Goal: Task Accomplishment & Management: Complete application form

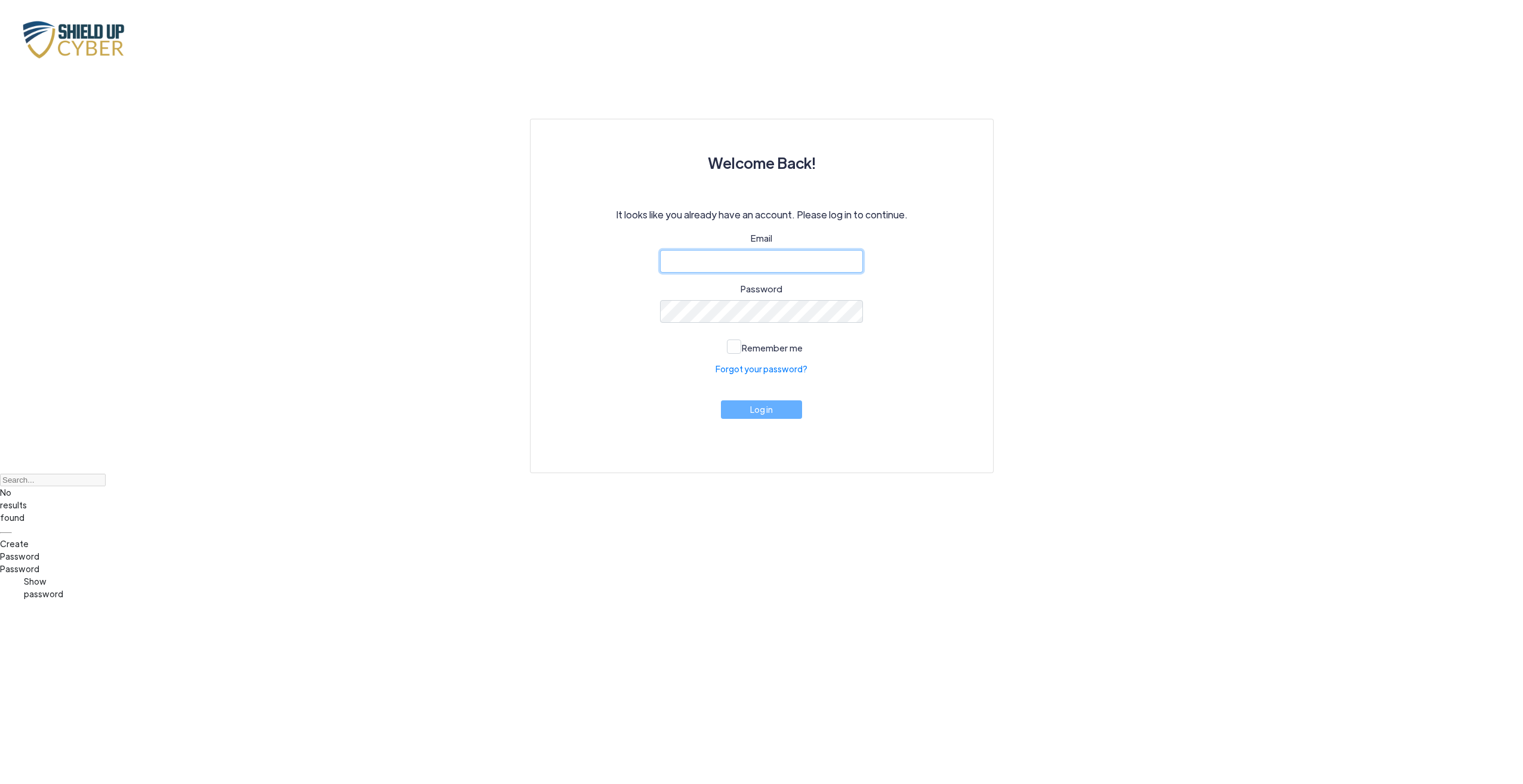
click at [709, 266] on input "email" at bounding box center [761, 261] width 203 height 23
paste input "[EMAIL_ADDRESS][DOMAIN_NAME]"
type input "[EMAIL_ADDRESS][DOMAIN_NAME]"
click at [759, 413] on button "Log in" at bounding box center [762, 406] width 81 height 18
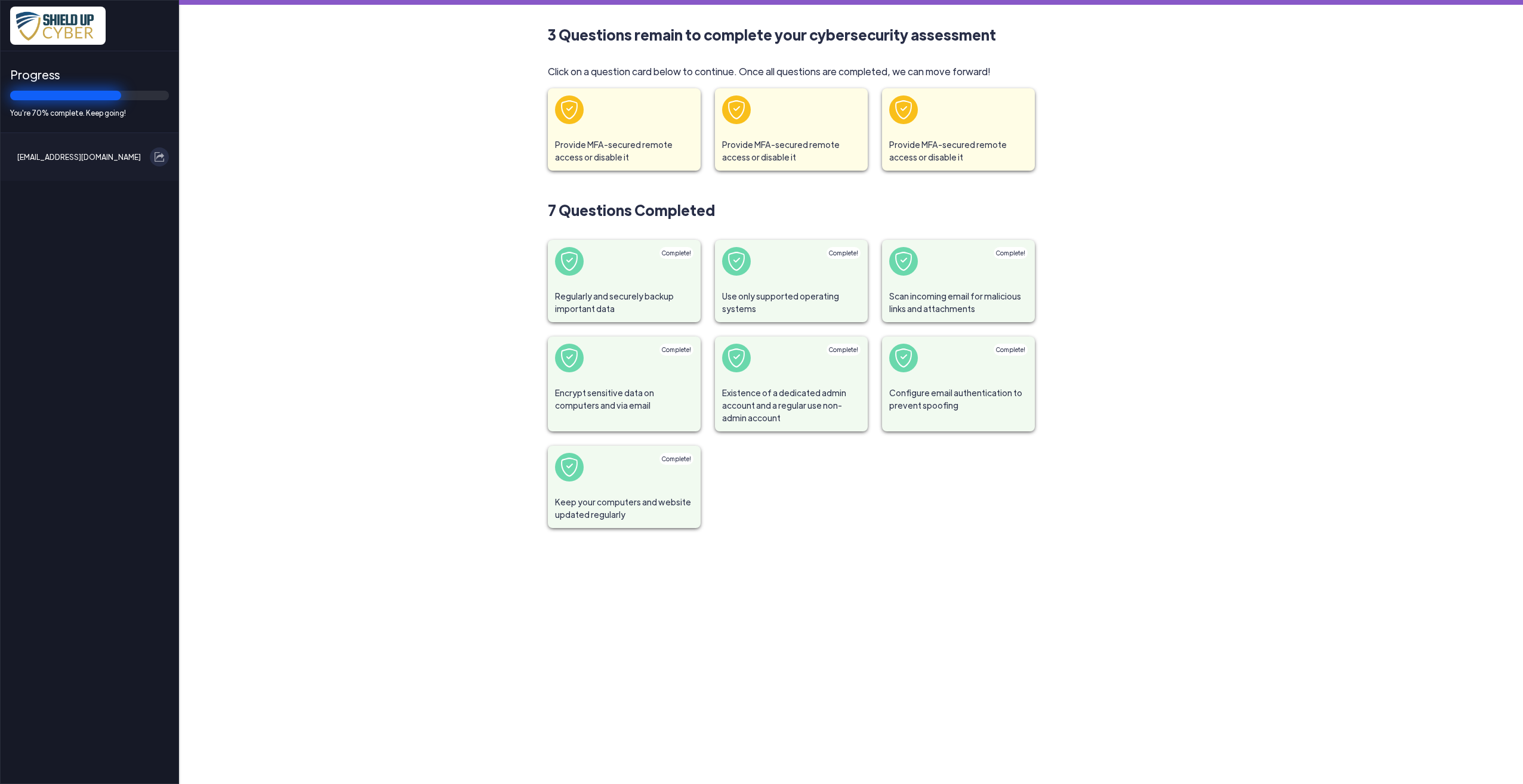
click at [611, 124] on span at bounding box center [624, 110] width 153 height 43
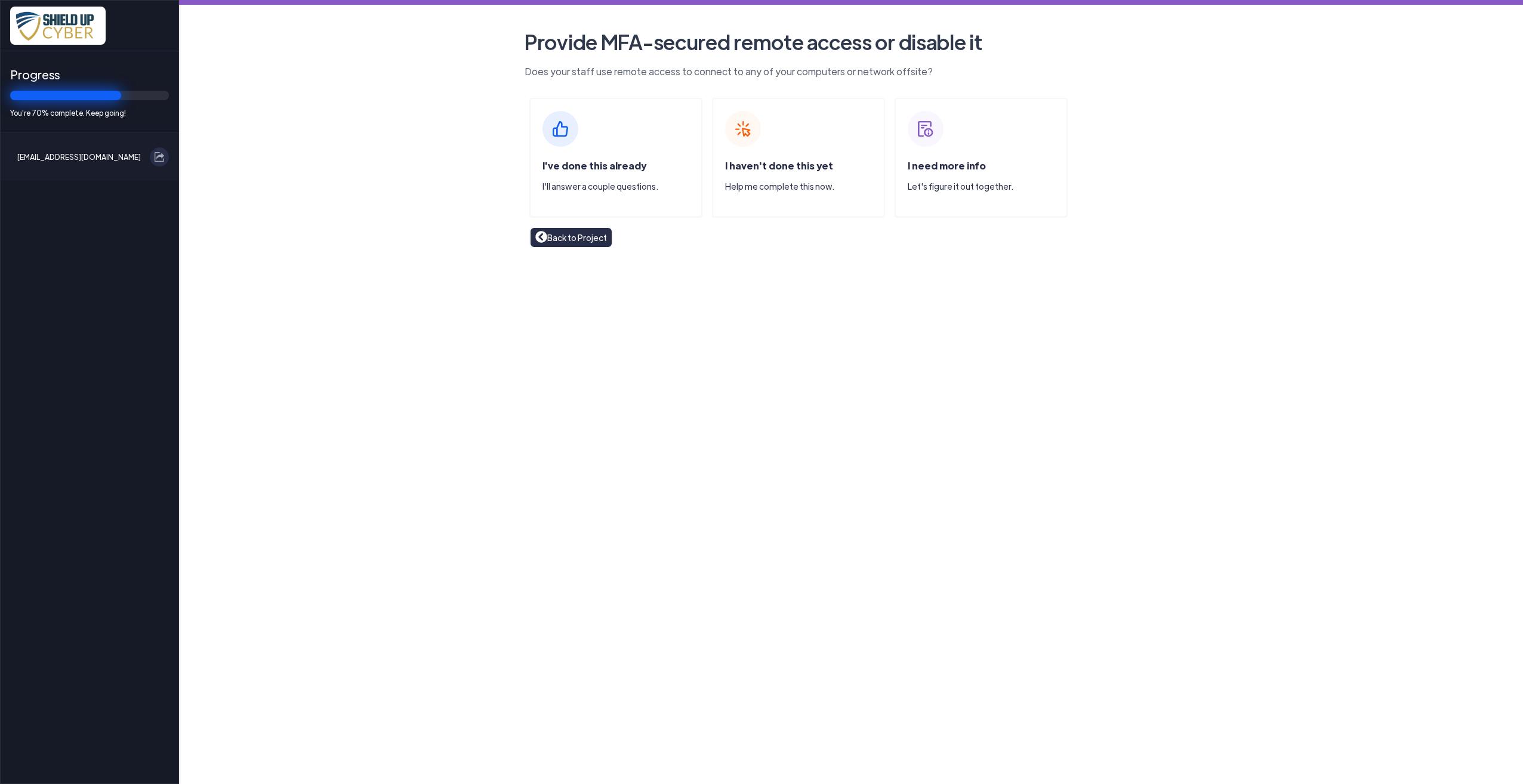
click at [605, 164] on span "I've done this already" at bounding box center [594, 165] width 104 height 12
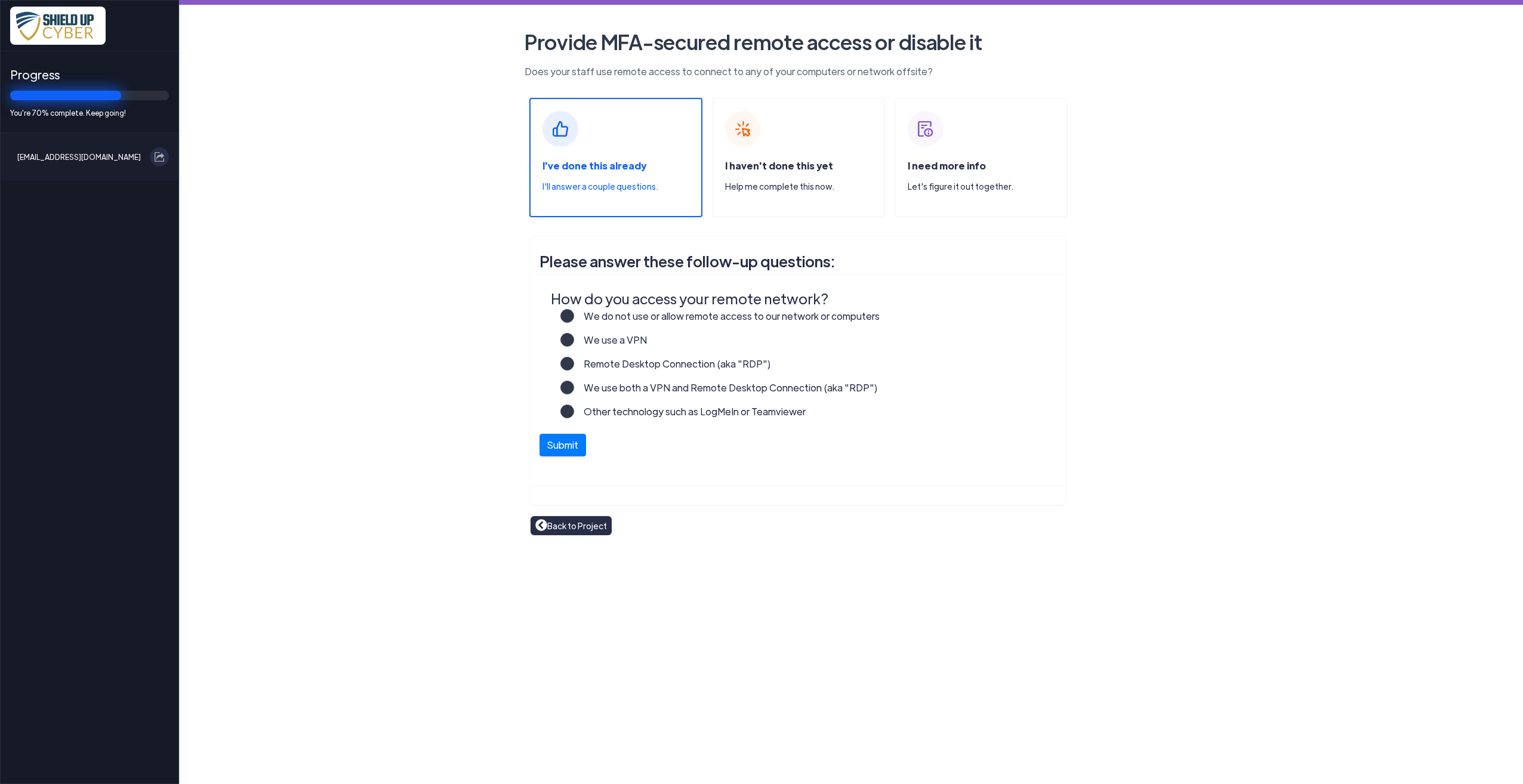
click at [639, 412] on label "Other technology such as LogMeIn or Teamviewer" at bounding box center [690, 416] width 232 height 24
click at [0, 0] on input "Other technology such as LogMeIn or Teamviewer" at bounding box center [0, 0] width 0 height 0
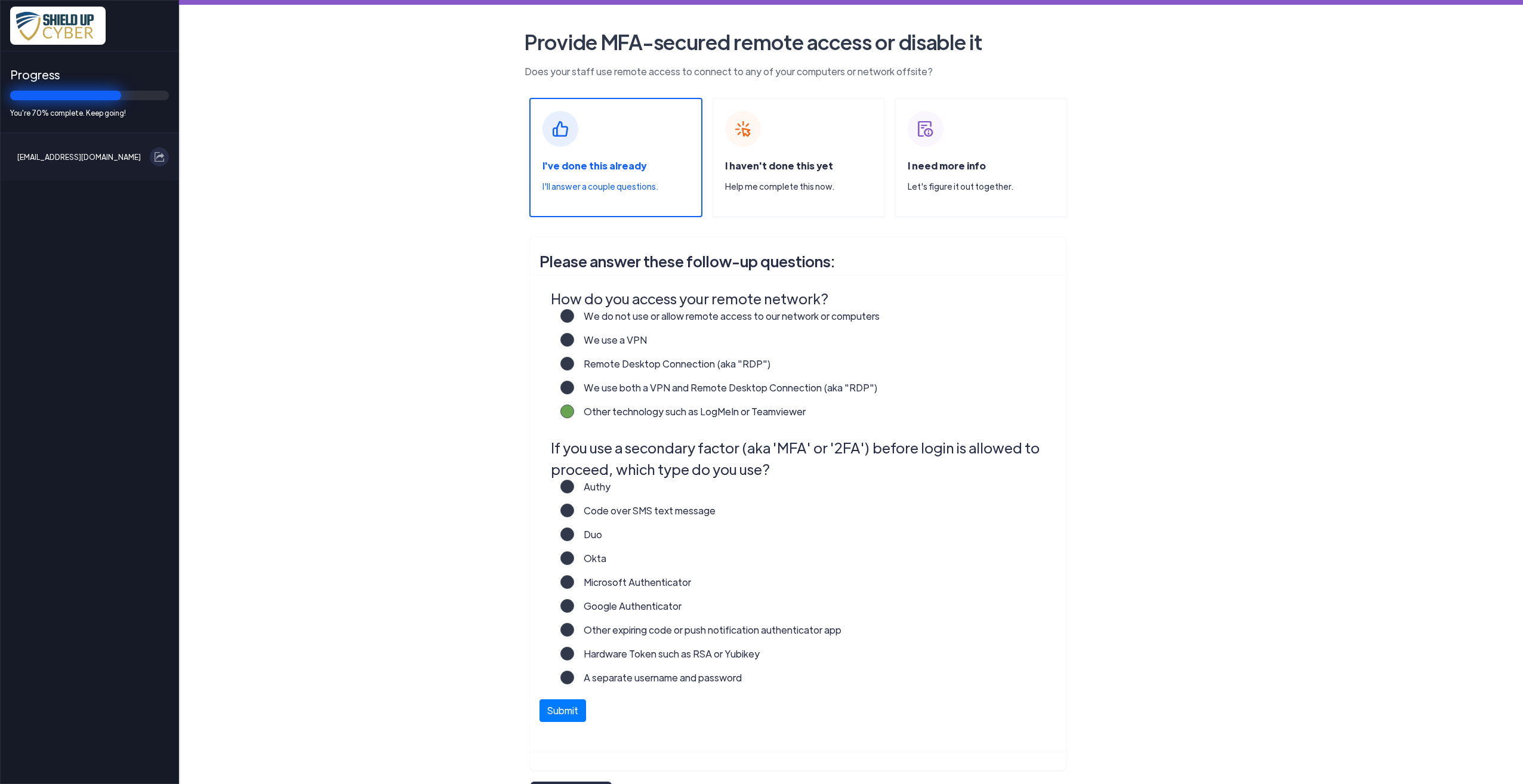
click at [626, 630] on label "Other expiring code or push notification authenticator app" at bounding box center [708, 635] width 268 height 24
click at [0, 0] on input "Other expiring code or push notification authenticator app" at bounding box center [0, 0] width 0 height 0
click at [606, 584] on label "Microsoft Authenticator" at bounding box center [632, 587] width 117 height 24
click at [0, 0] on input "Microsoft Authenticator" at bounding box center [0, 0] width 0 height 0
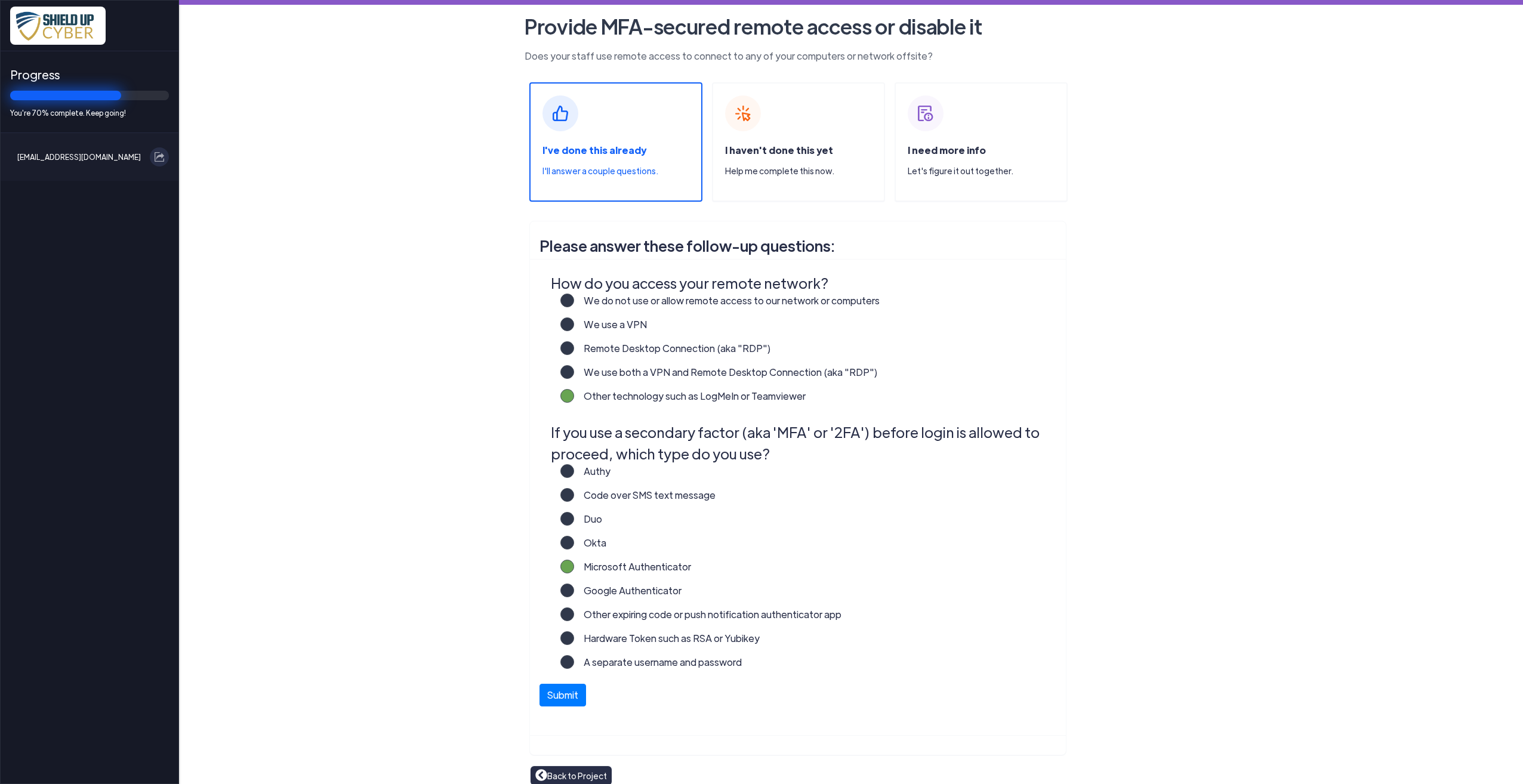
scroll to position [27, 0]
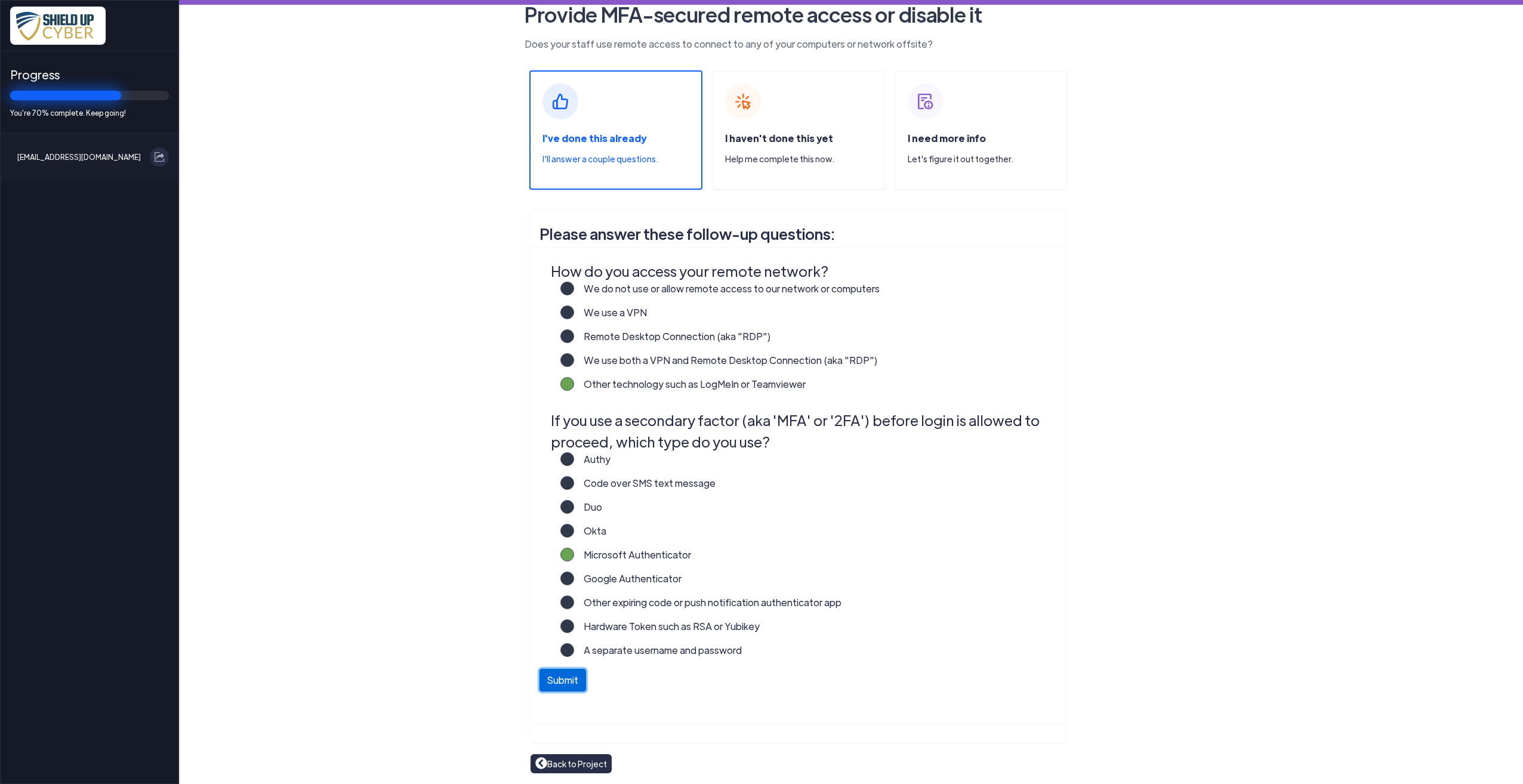
click at [558, 680] on button "Submit" at bounding box center [562, 680] width 46 height 23
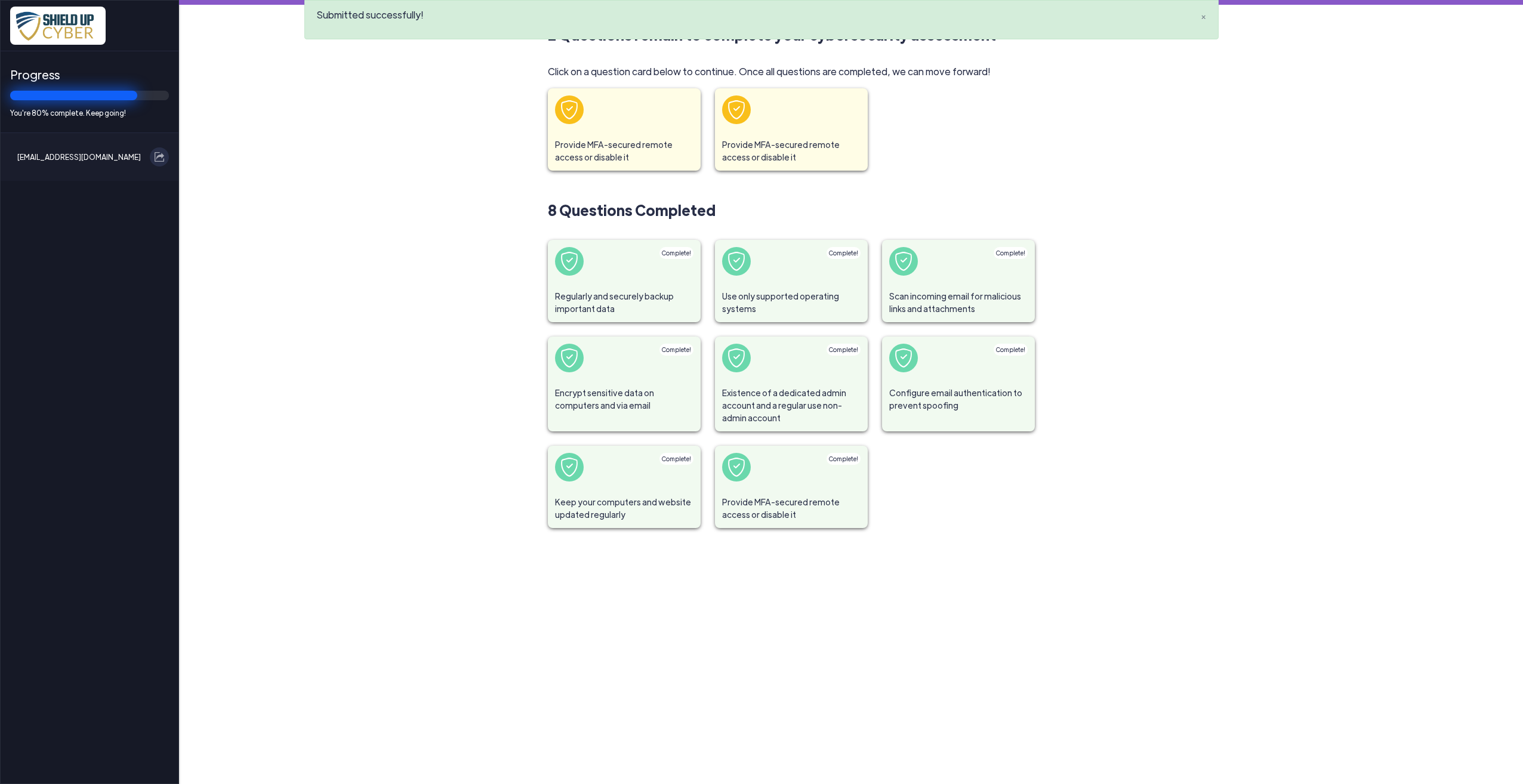
click at [632, 137] on span "Provide MFA-secured remote access or disable it" at bounding box center [624, 151] width 153 height 39
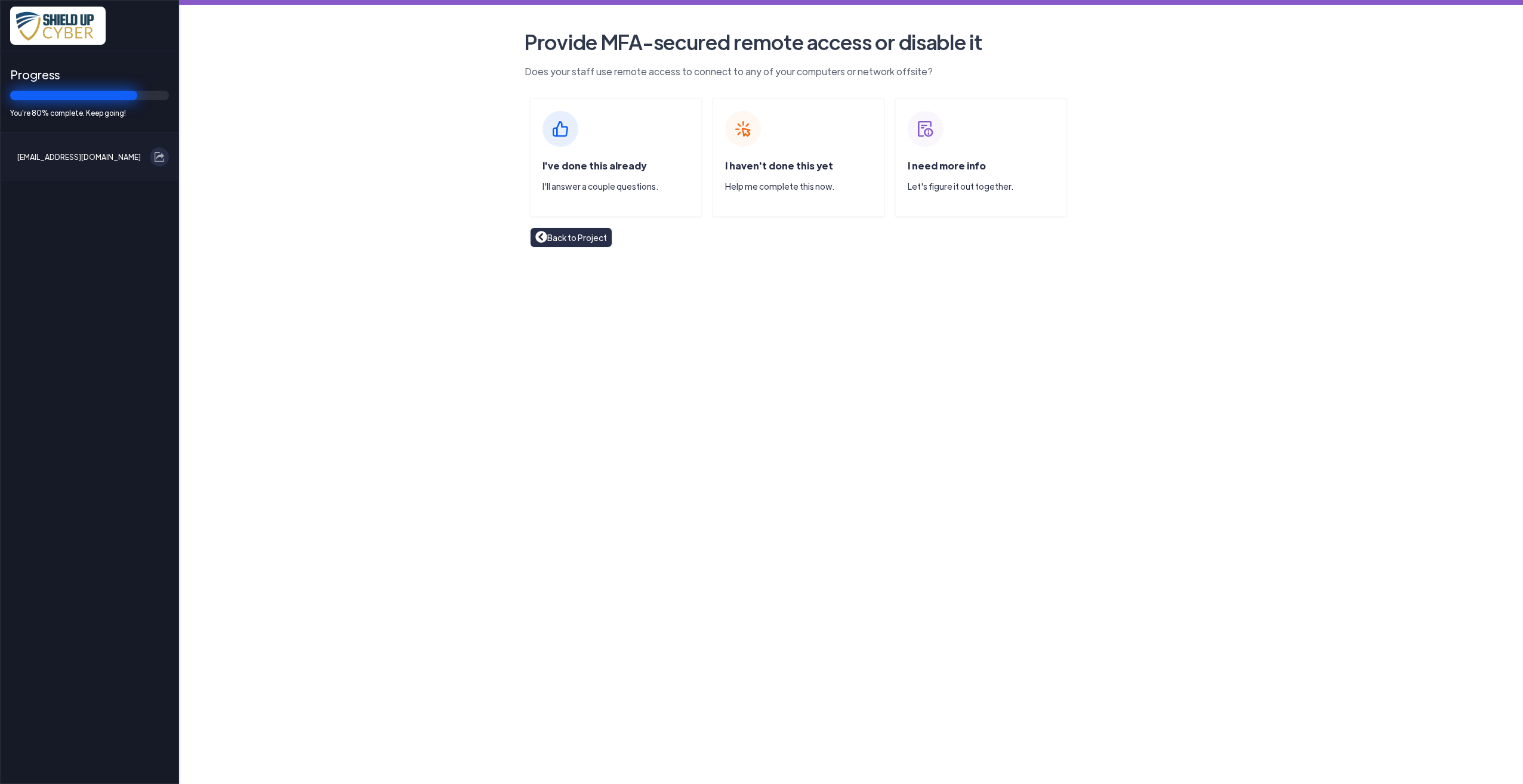
click at [606, 162] on span "I've done this already" at bounding box center [594, 165] width 104 height 12
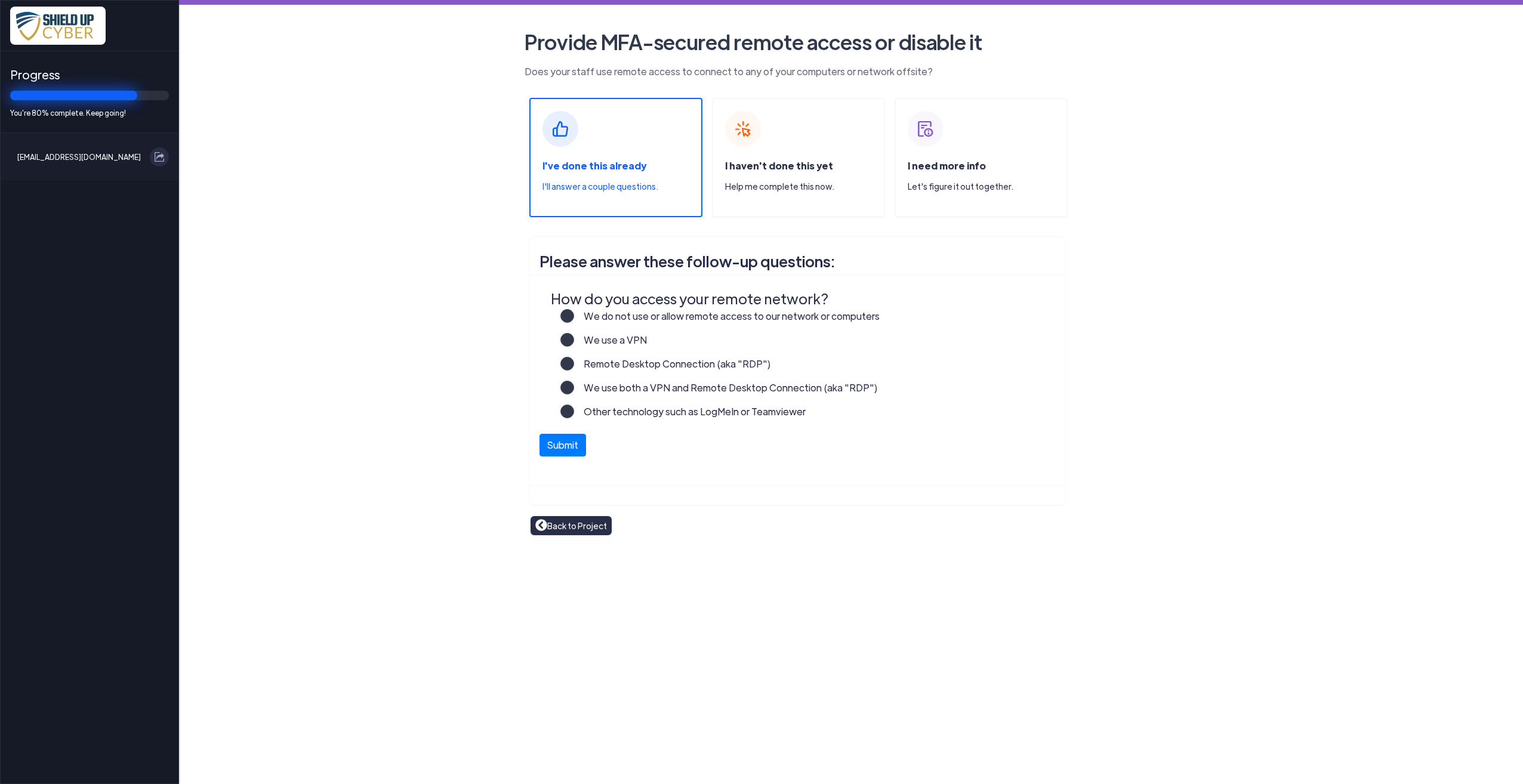
click at [635, 414] on label "Other technology such as LogMeIn or Teamviewer" at bounding box center [690, 416] width 232 height 24
click at [0, 0] on input "Other technology such as LogMeIn or Teamviewer" at bounding box center [0, 0] width 0 height 0
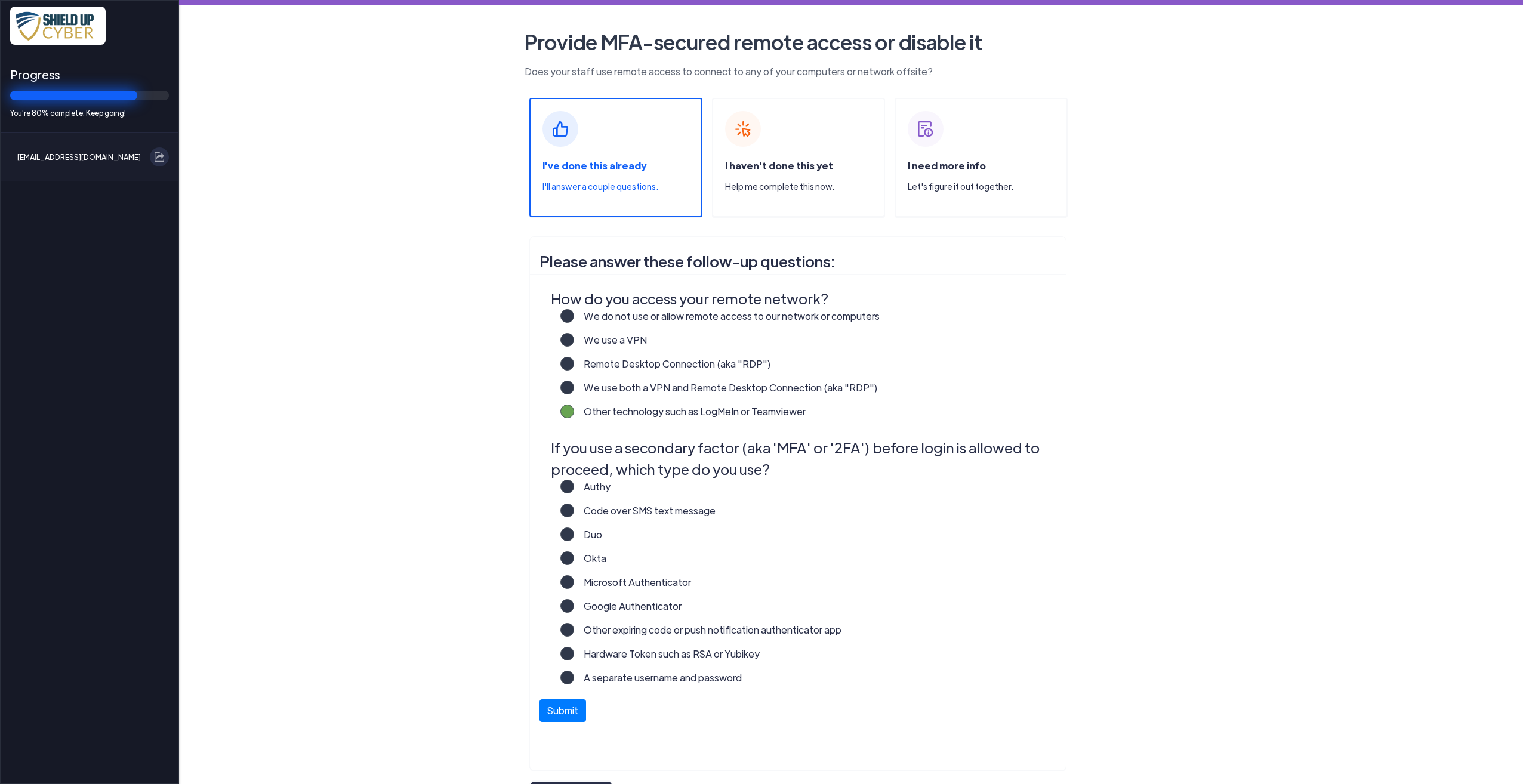
click at [611, 580] on label "Microsoft Authenticator" at bounding box center [632, 587] width 117 height 24
click at [0, 0] on input "Microsoft Authenticator" at bounding box center [0, 0] width 0 height 0
click at [560, 704] on button "Submit" at bounding box center [562, 707] width 46 height 23
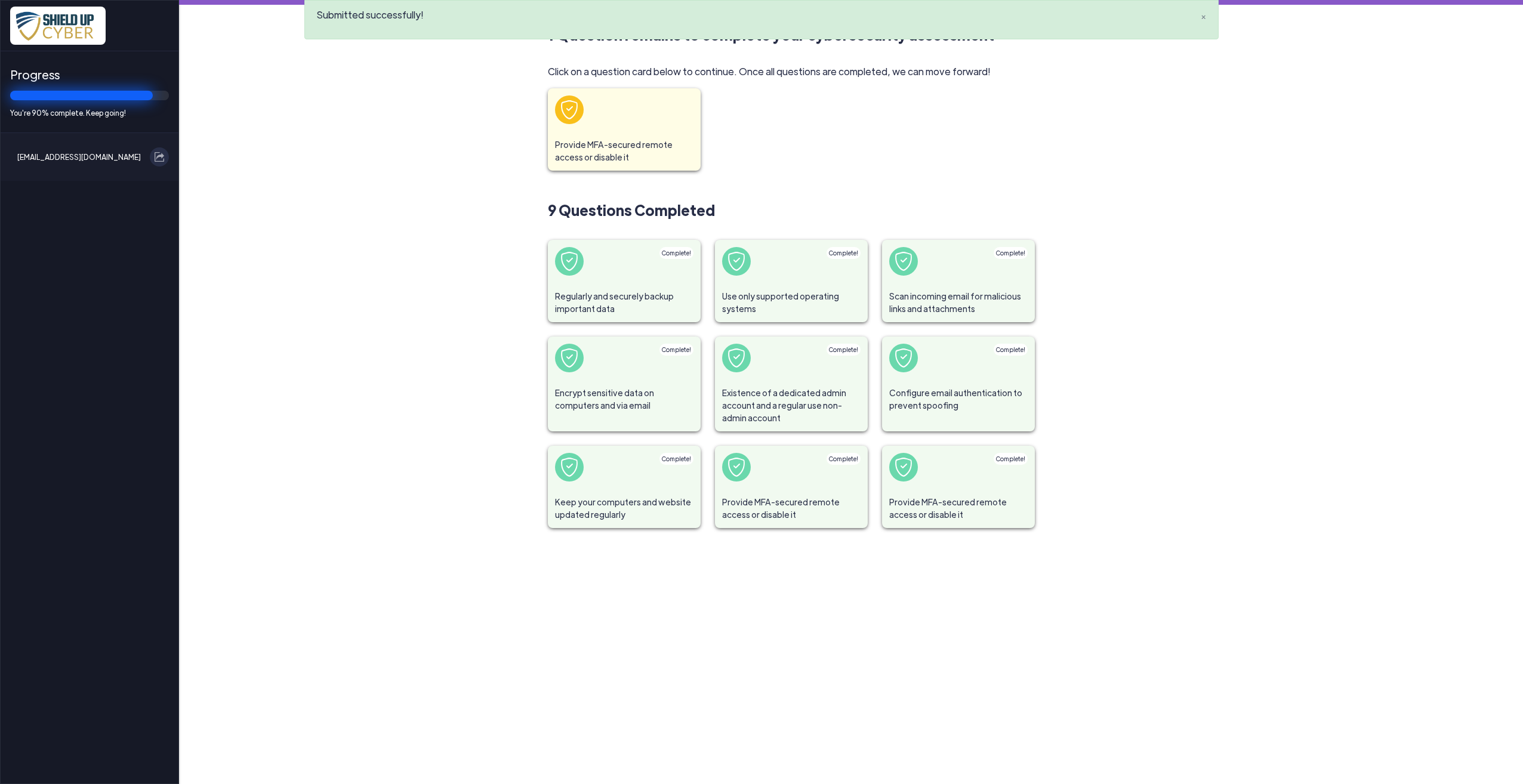
click at [622, 140] on span "Provide MFA-secured remote access or disable it" at bounding box center [624, 151] width 153 height 39
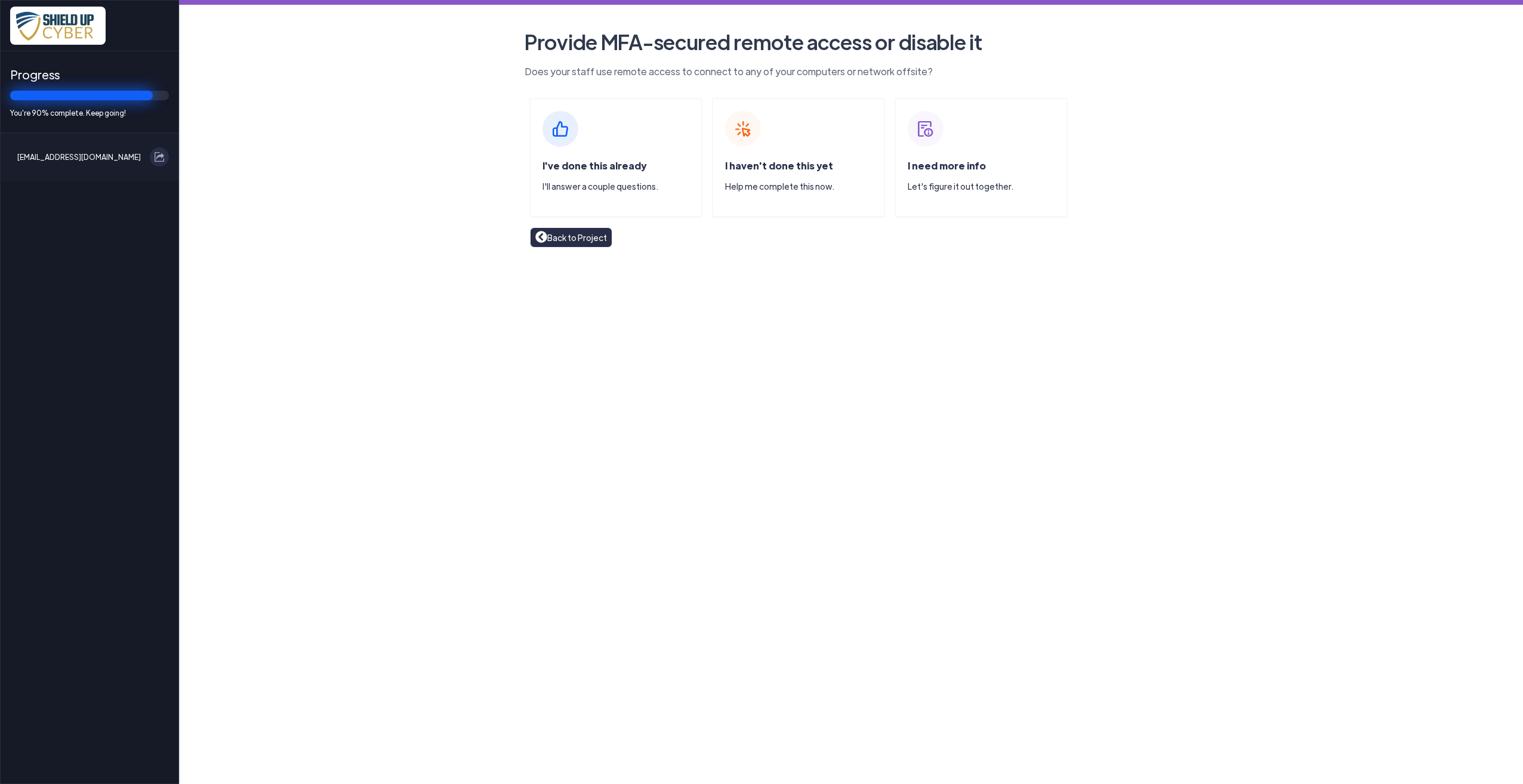
click at [595, 167] on span "I've done this already" at bounding box center [594, 165] width 104 height 12
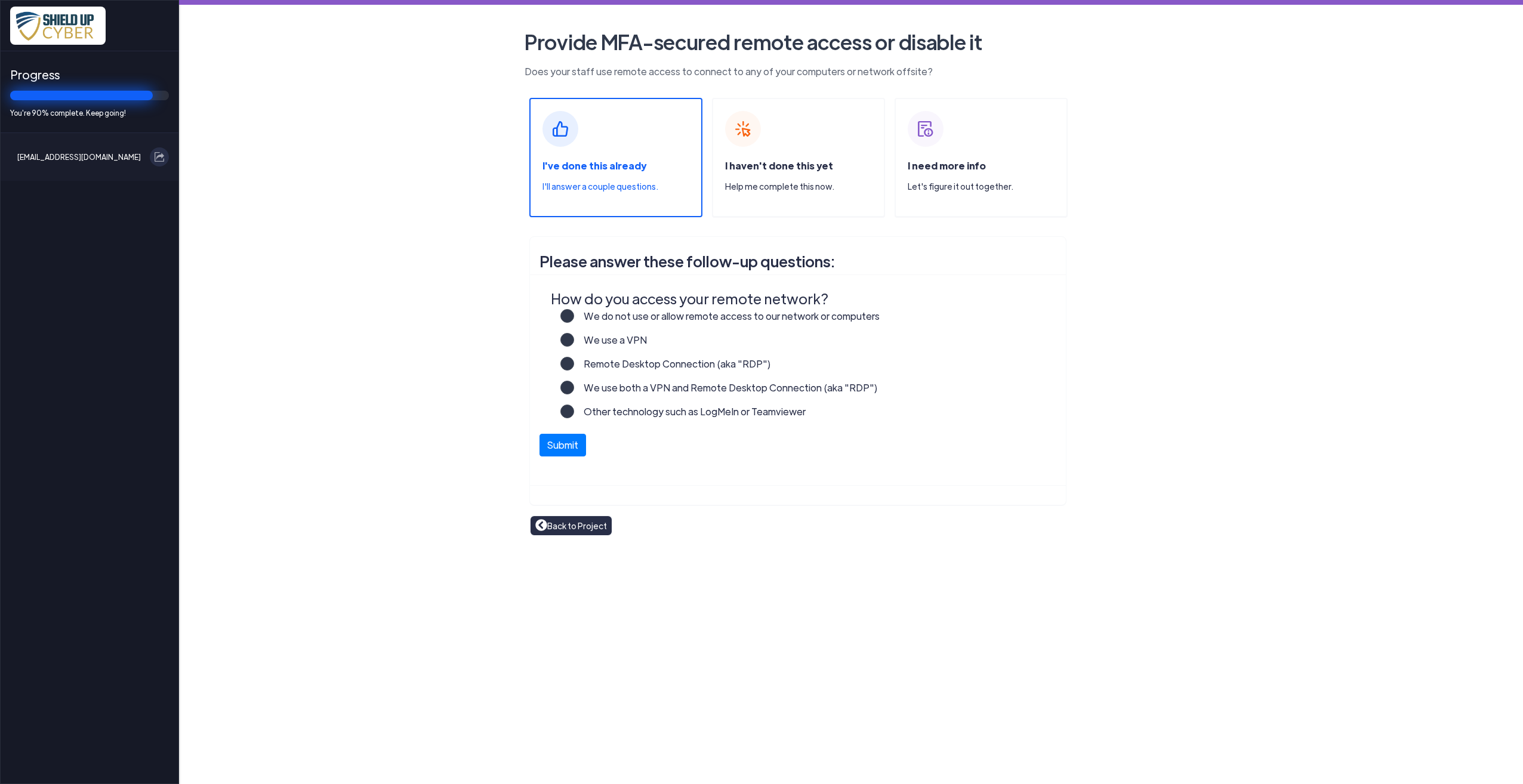
click at [572, 404] on div "Other technology such as LogMeIn or Teamviewer" at bounding box center [805, 416] width 490 height 24
click at [574, 409] on label "Other technology such as LogMeIn or Teamviewer" at bounding box center [690, 416] width 232 height 24
click at [0, 0] on input "Other technology such as LogMeIn or Teamviewer" at bounding box center [0, 0] width 0 height 0
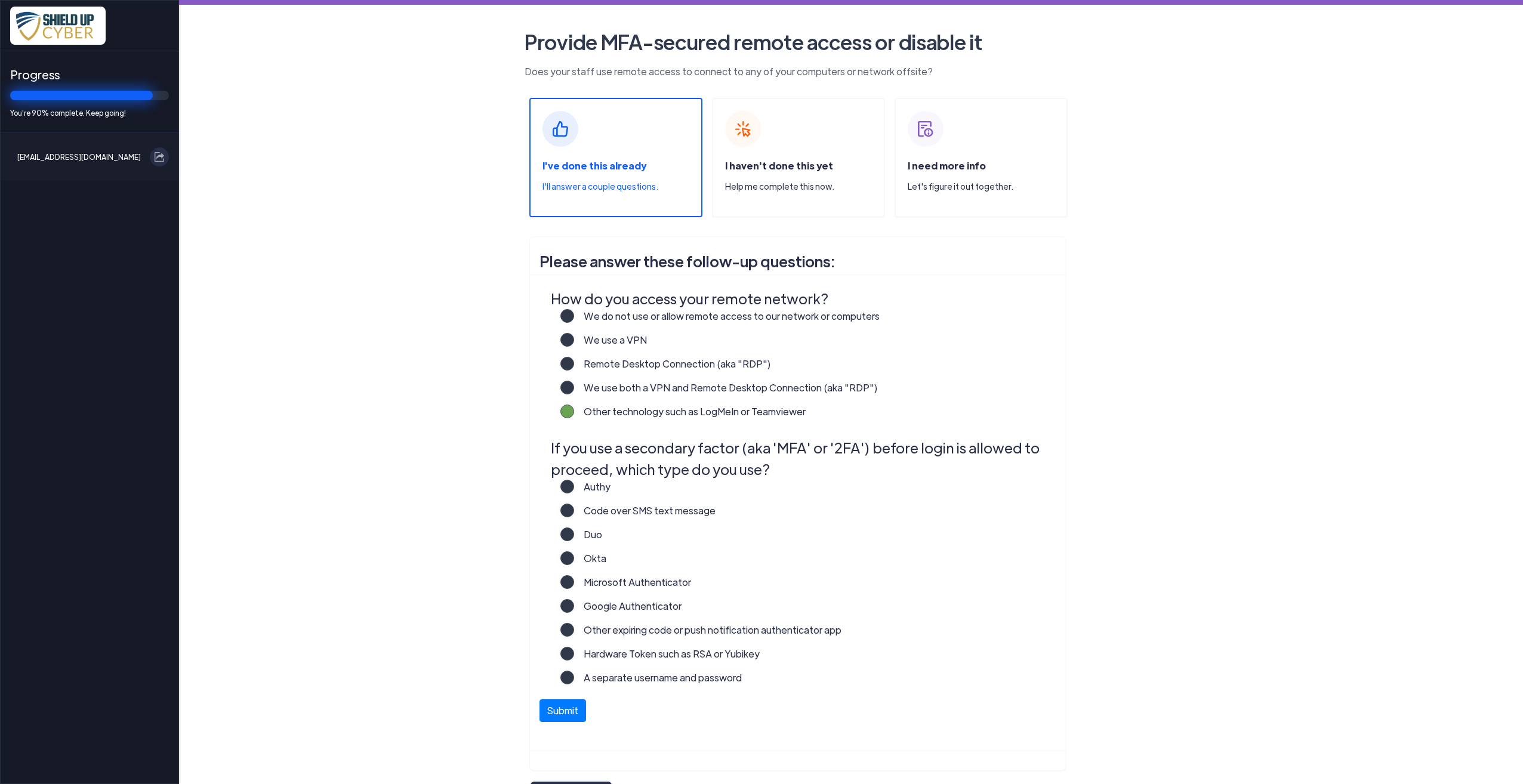
click at [574, 583] on label "Microsoft Authenticator" at bounding box center [632, 587] width 117 height 24
click at [0, 0] on input "Microsoft Authenticator" at bounding box center [0, 0] width 0 height 0
click at [561, 711] on button "Submit" at bounding box center [562, 707] width 46 height 23
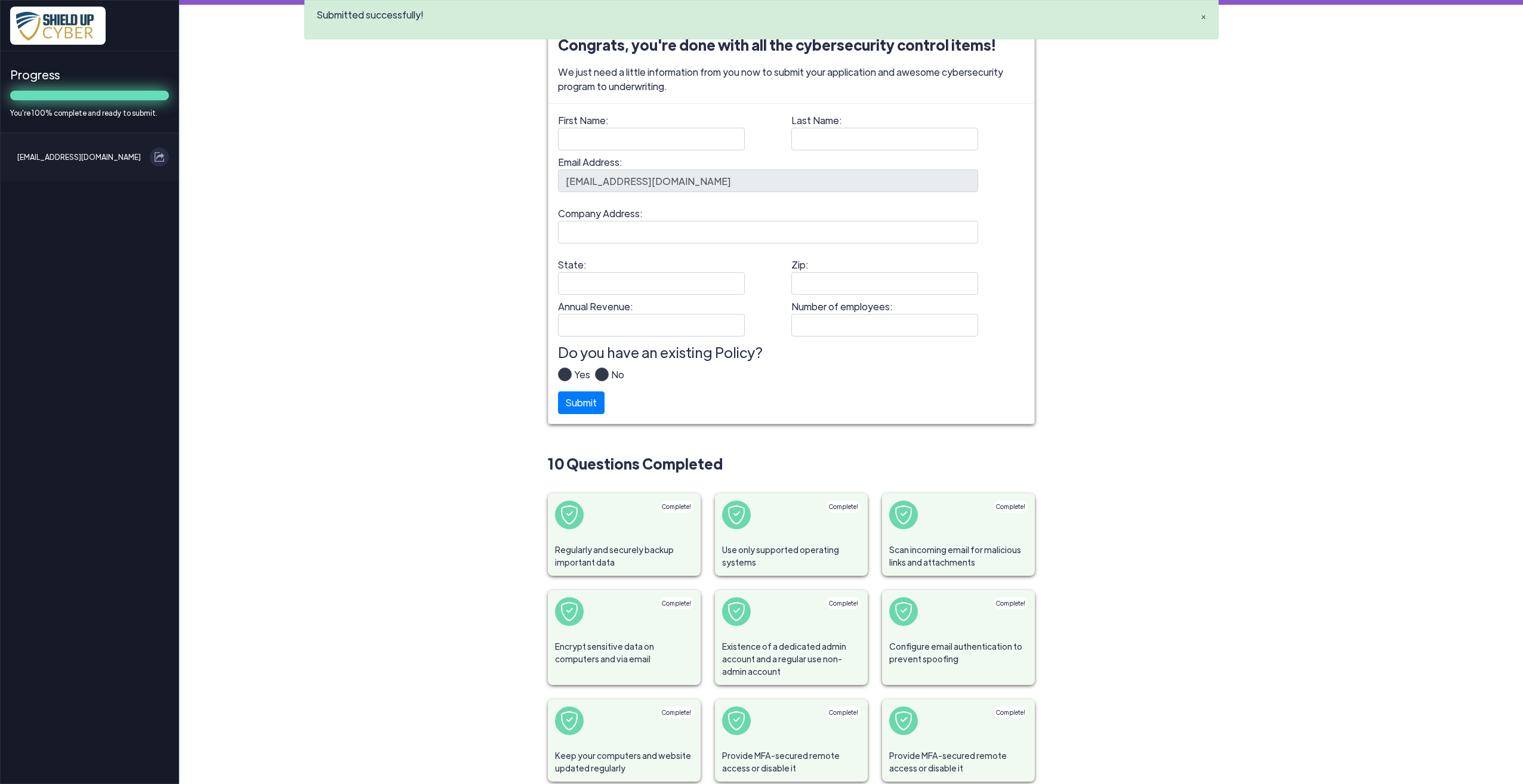
click at [1204, 18] on span "×" at bounding box center [1203, 16] width 5 height 12
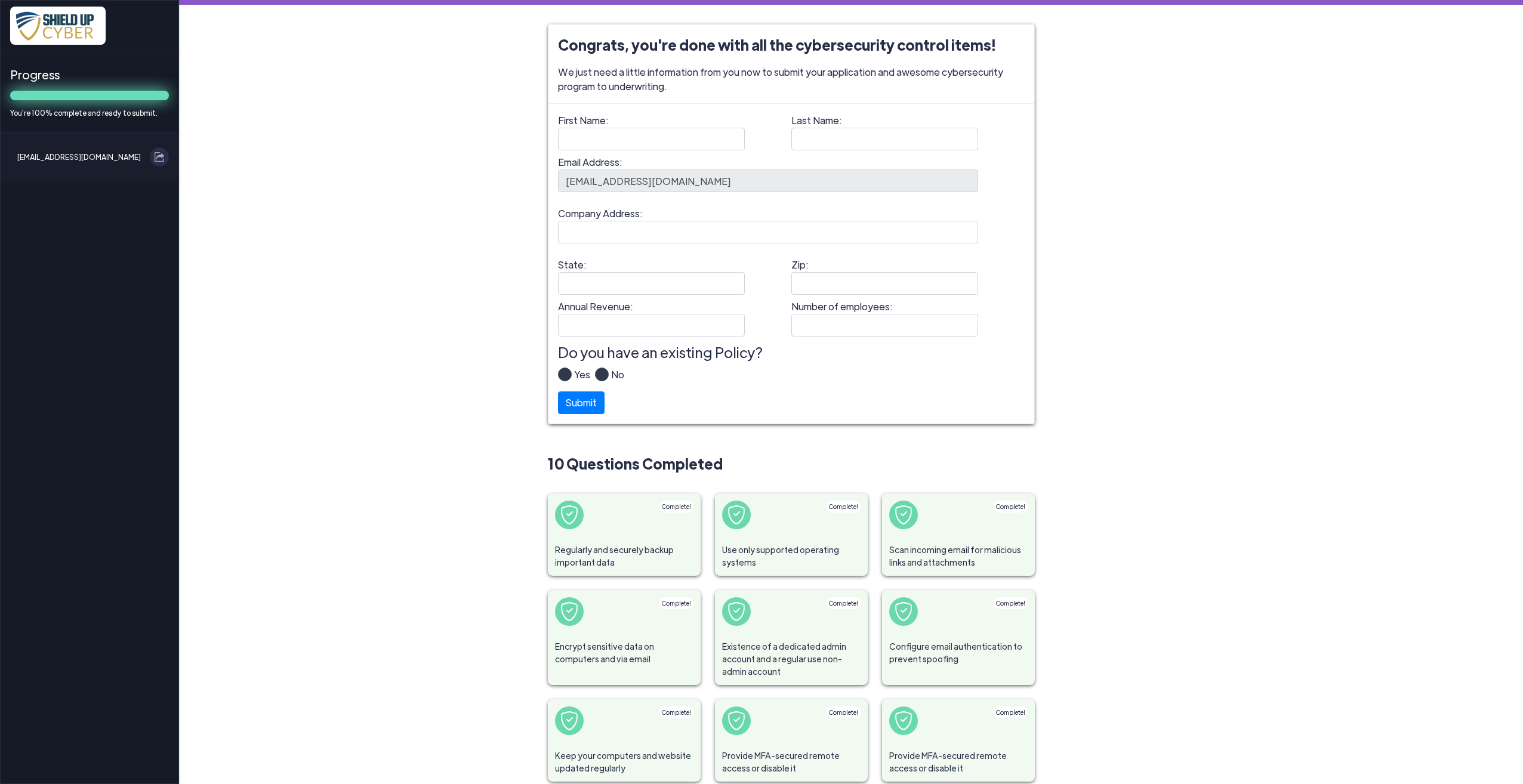
click at [1182, 442] on section "Congrats, you're done with all the cybersecurity control items! We just need a …" at bounding box center [851, 451] width 681 height 854
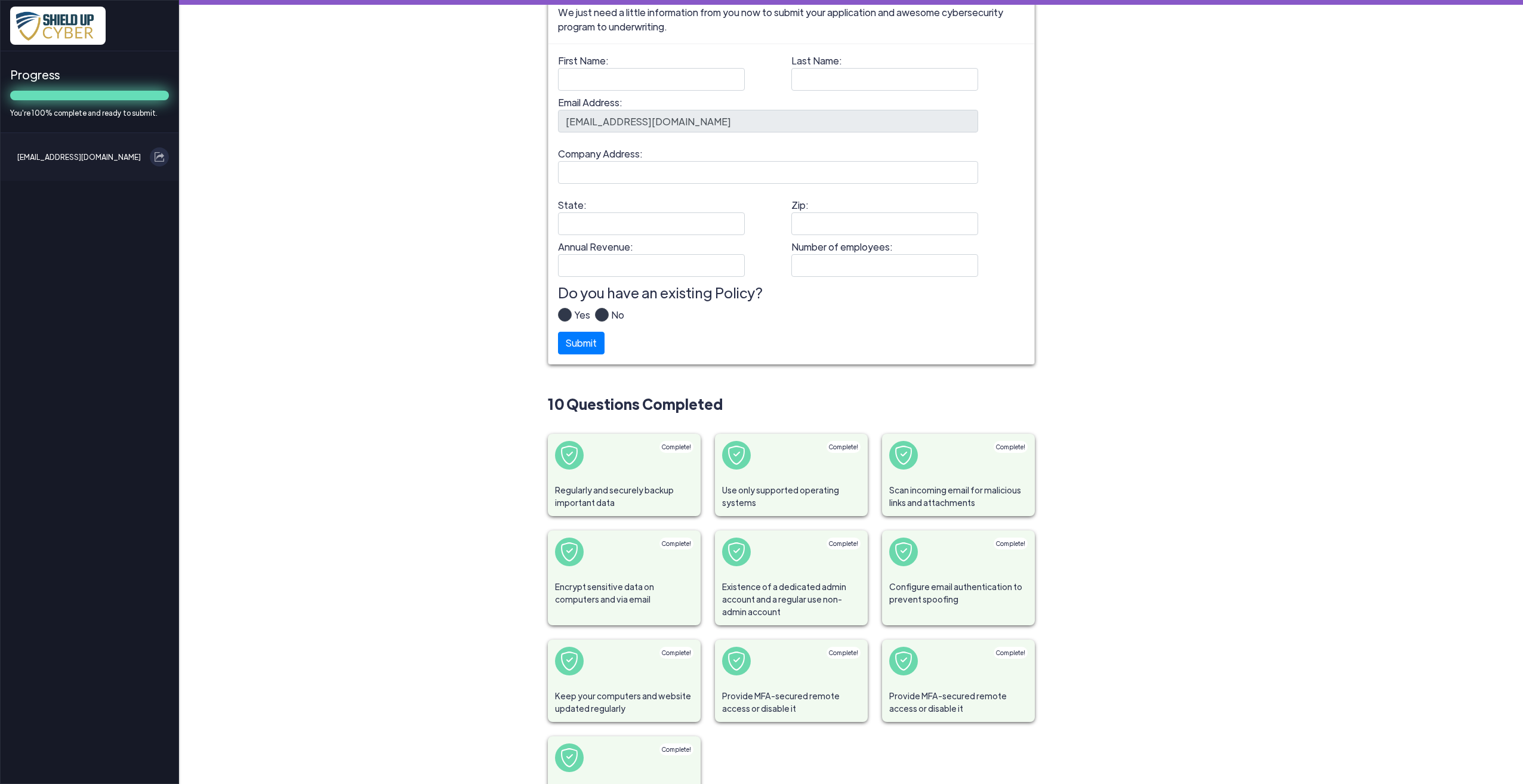
scroll to position [123, 0]
